Goal: Task Accomplishment & Management: Complete application form

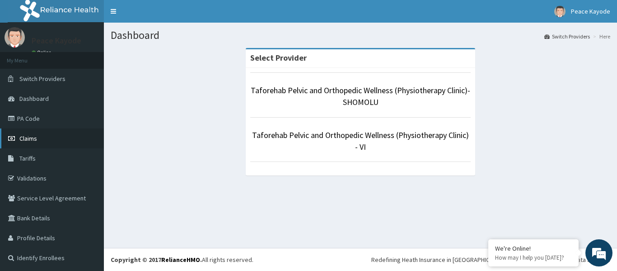
click at [31, 136] on span "Claims" at bounding box center [28, 138] width 18 height 8
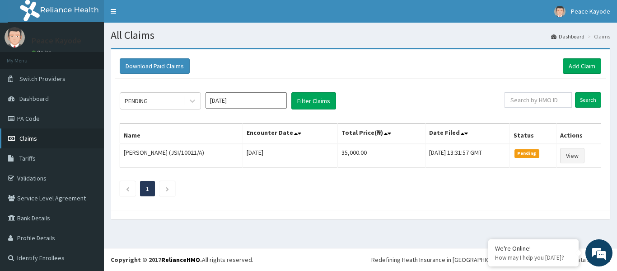
click at [31, 138] on span "Claims" at bounding box center [28, 138] width 18 height 8
click at [32, 120] on link "PA Code" at bounding box center [52, 118] width 104 height 20
click at [581, 63] on link "Add Claim" at bounding box center [582, 65] width 38 height 15
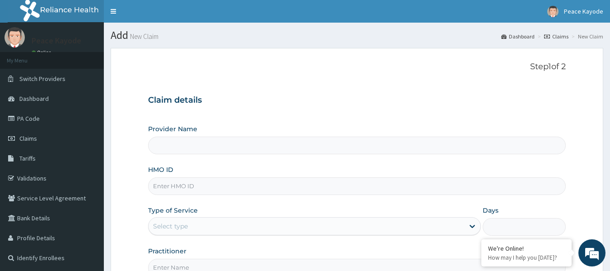
click at [355, 177] on input "HMO ID" at bounding box center [357, 186] width 418 height 18
type input "al"
type input "Taforehab Pelvic and Orthopedic Wellness (Physiotherapy Clinic)- SHOMOLU"
type input "ALT/10082/A"
click at [242, 226] on div "Select type" at bounding box center [307, 226] width 316 height 14
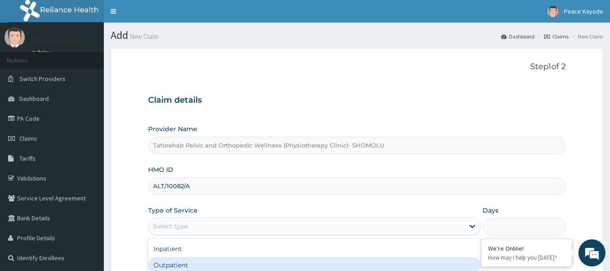
click at [216, 264] on div "Outpatient" at bounding box center [314, 265] width 333 height 16
type input "1"
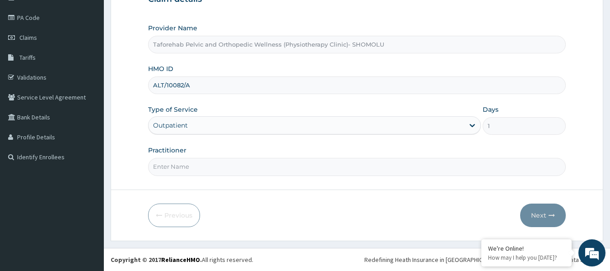
click at [293, 170] on input "Practitioner" at bounding box center [357, 167] width 418 height 18
type input "p"
type input "PELUMI"
click at [538, 216] on button "Next" at bounding box center [544, 214] width 46 height 23
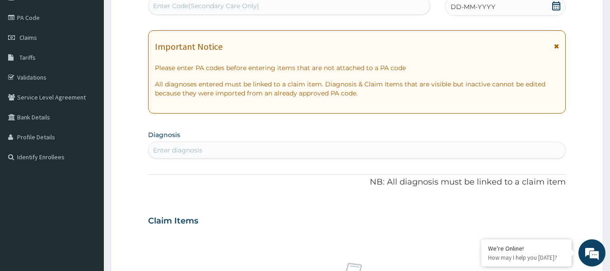
click at [310, 4] on div "Enter Code(Secondary Care Only)" at bounding box center [290, 6] width 282 height 14
paste input "PA/32AAE8"
type input "PA/32AAE8"
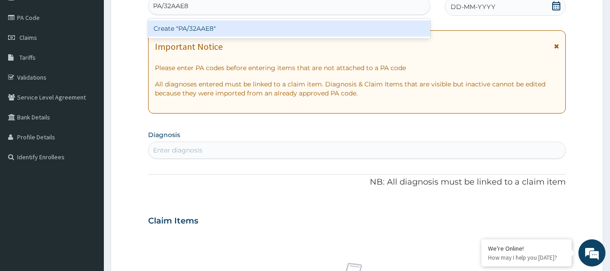
click at [261, 29] on div "Create "PA/32AAE8"" at bounding box center [289, 28] width 283 height 16
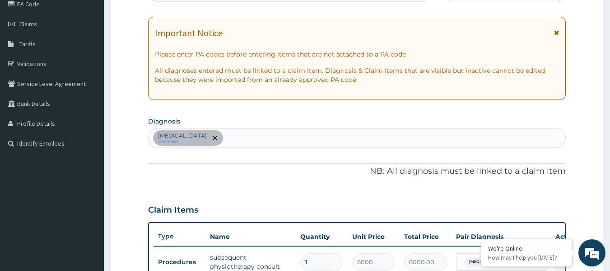
scroll to position [345, 0]
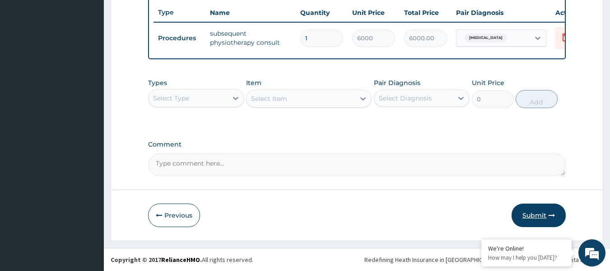
click at [535, 218] on button "Submit" at bounding box center [539, 214] width 54 height 23
